Goal: Find specific page/section: Find specific page/section

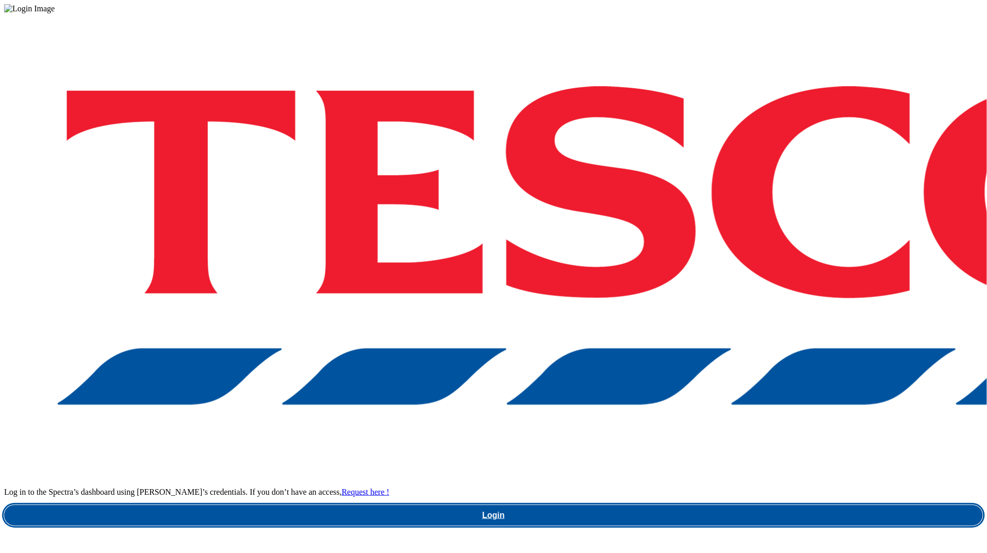
click at [701, 505] on link "Login" at bounding box center [493, 515] width 978 height 21
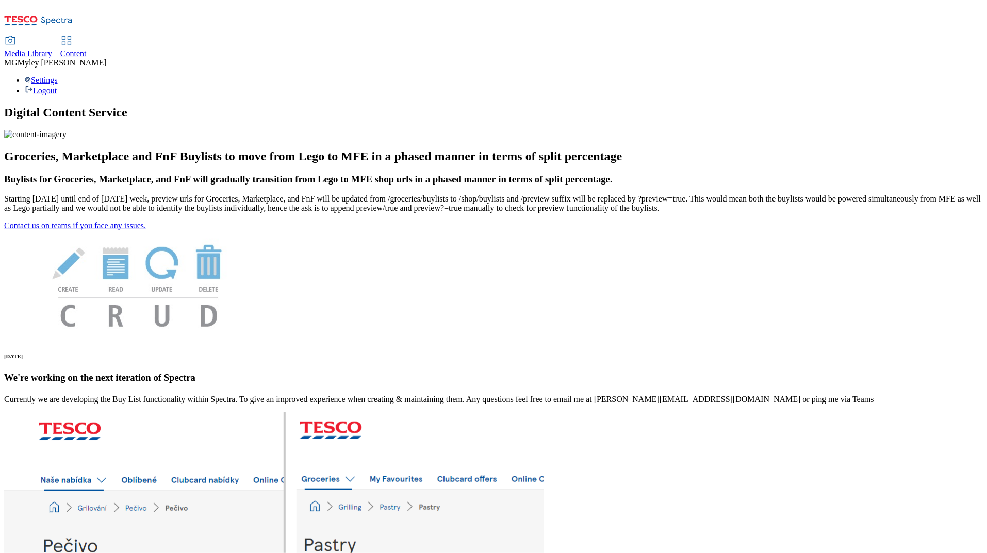
click at [52, 49] on span "Media Library" at bounding box center [28, 53] width 48 height 9
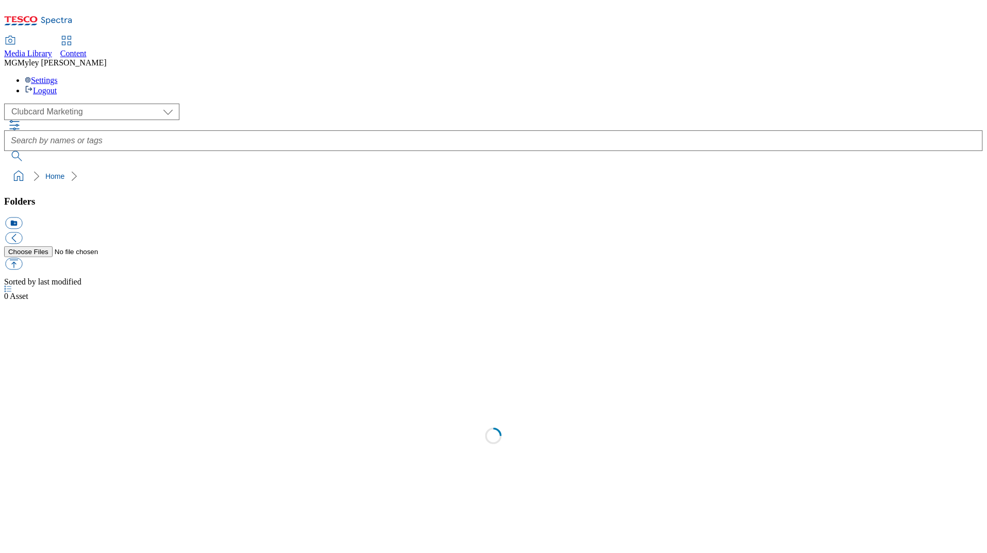
scroll to position [1, 0]
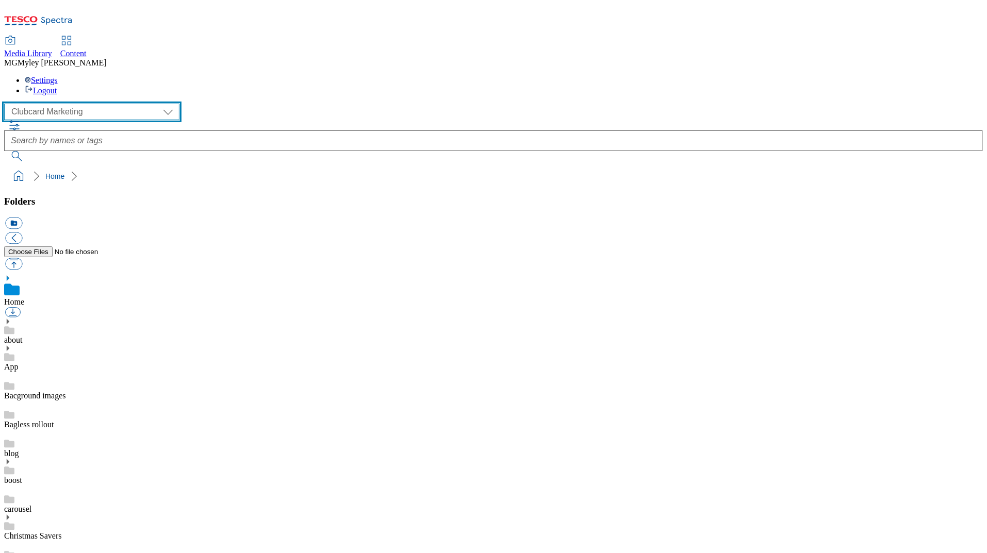
click at [93, 104] on select "Clubcard Marketing Dotcom UK GHS Marketing UK GHS ROI iGHS Marketing CE MCA CZ …" at bounding box center [91, 112] width 175 height 16
click at [88, 104] on select "Clubcard Marketing Dotcom UK GHS Marketing UK GHS ROI iGHS Marketing CE MCA CZ …" at bounding box center [91, 112] width 175 height 16
select select "flare-homepage"
